Goal: Navigation & Orientation: Find specific page/section

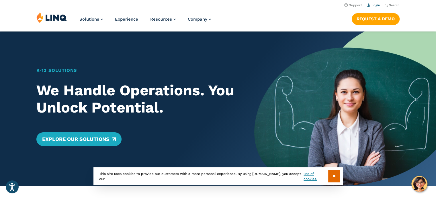
click at [378, 5] on link "Login" at bounding box center [372, 5] width 13 height 4
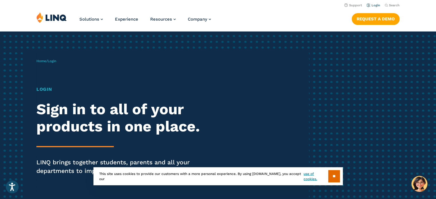
click at [373, 5] on link "Login" at bounding box center [372, 5] width 13 height 4
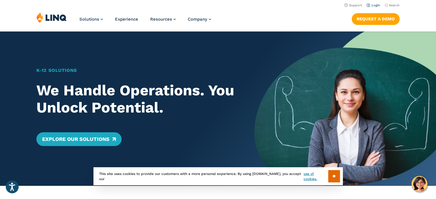
click at [376, 5] on link "Login" at bounding box center [372, 5] width 13 height 4
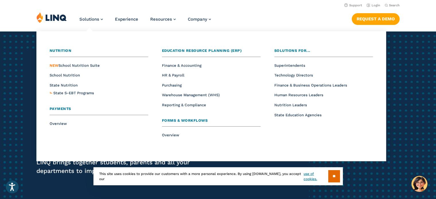
click at [93, 13] on li "Solutions Nutrition Overview NEW School Nutrition Suite School Nutrition State …" at bounding box center [90, 21] width 23 height 19
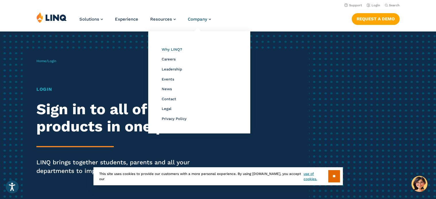
click at [166, 50] on span "Why LINQ?" at bounding box center [172, 49] width 20 height 4
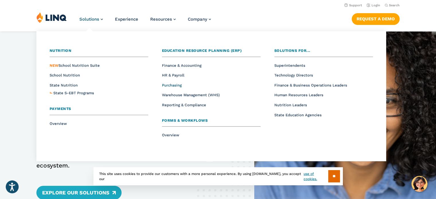
click at [178, 85] on span "Purchasing" at bounding box center [172, 85] width 20 height 4
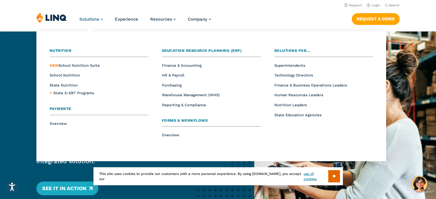
click at [94, 19] on span "Solutions" at bounding box center [89, 19] width 20 height 5
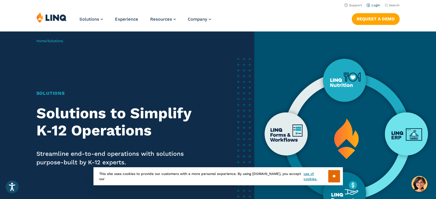
click at [375, 5] on link "Login" at bounding box center [372, 5] width 13 height 4
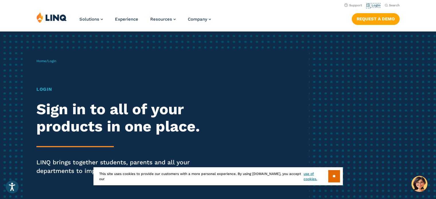
click at [375, 5] on link "Login" at bounding box center [372, 5] width 13 height 4
click at [329, 173] on input "**" at bounding box center [334, 176] width 12 height 12
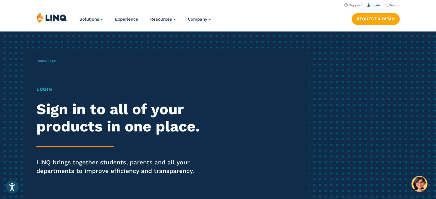
click at [371, 7] on link "Login" at bounding box center [372, 5] width 13 height 4
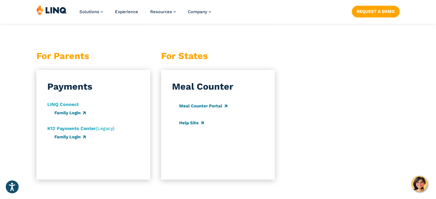
scroll to position [573, 0]
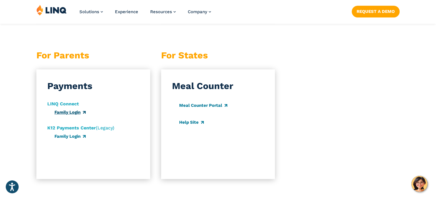
click at [71, 113] on link "Family Login" at bounding box center [69, 112] width 31 height 5
